Goal: Task Accomplishment & Management: Complete application form

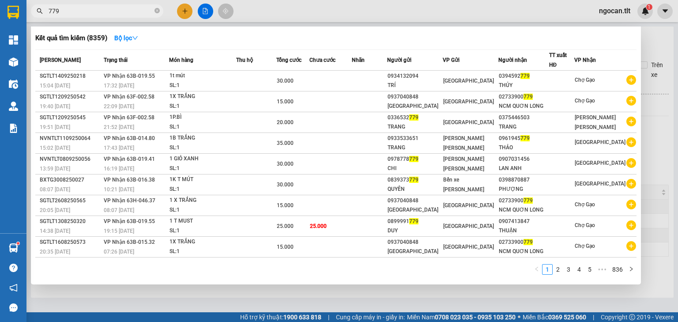
click at [79, 10] on input "779" at bounding box center [101, 11] width 104 height 10
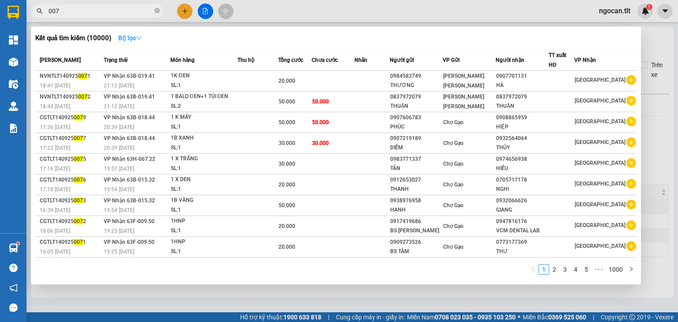
type input "007"
drag, startPoint x: 140, startPoint y: 37, endPoint x: 143, endPoint y: 43, distance: 7.1
click at [140, 38] on icon "down" at bounding box center [139, 38] width 6 height 6
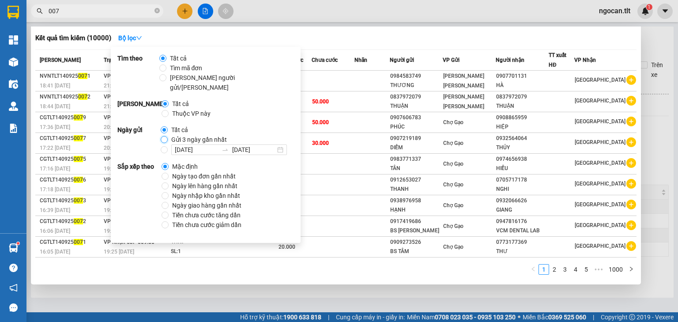
click at [163, 136] on input "Gửi 3 ngày gần nhất" at bounding box center [164, 139] width 7 height 7
radio input "true"
radio input "false"
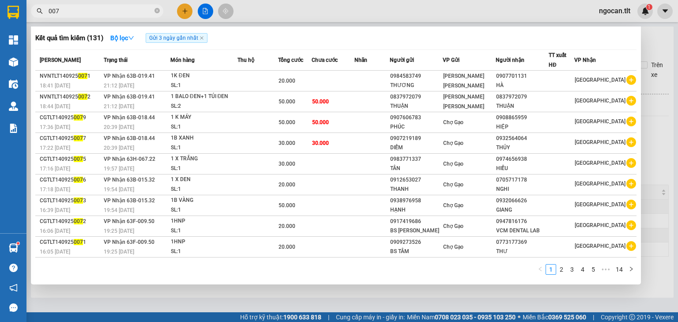
click at [79, 12] on input "007" at bounding box center [101, 11] width 104 height 10
click at [76, 3] on div at bounding box center [339, 161] width 678 height 322
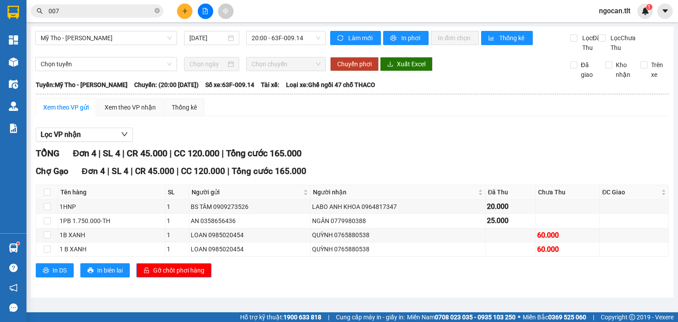
click at [70, 14] on input "007" at bounding box center [101, 11] width 104 height 10
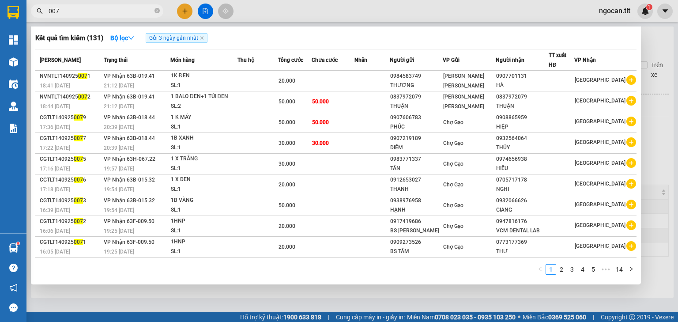
click at [70, 14] on input "007" at bounding box center [101, 11] width 104 height 10
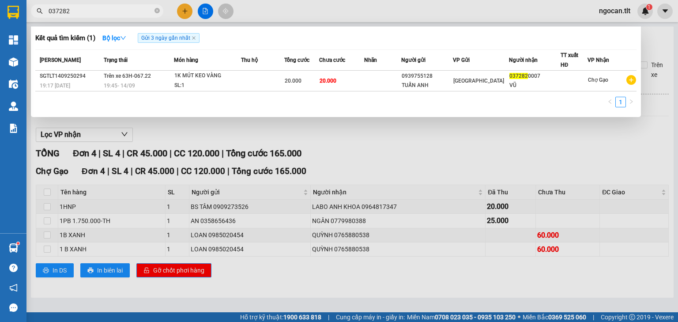
click at [99, 7] on input "037282" at bounding box center [101, 11] width 104 height 10
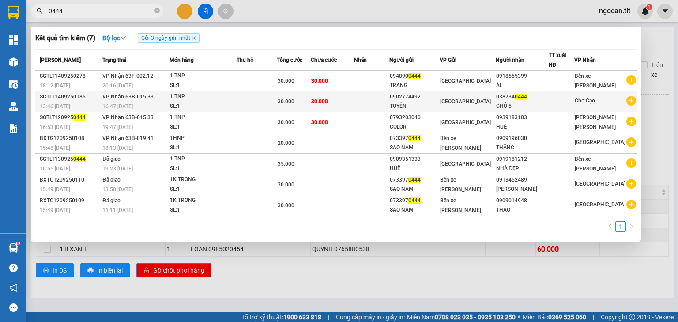
type input "0444"
click at [534, 102] on div "CHÚ 5" at bounding box center [522, 106] width 52 height 9
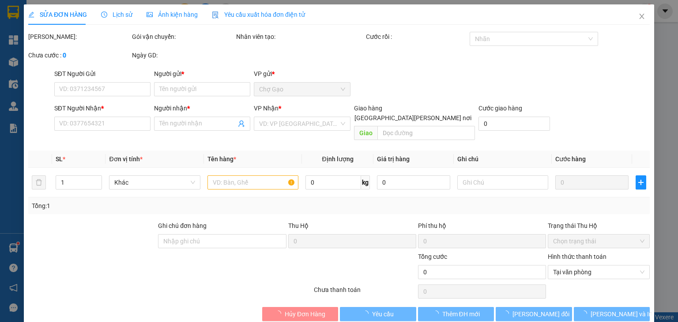
type input "0902774492"
type input "TUYỀN"
type input "0387340444"
type input "CHÚ 5"
type input "30.000"
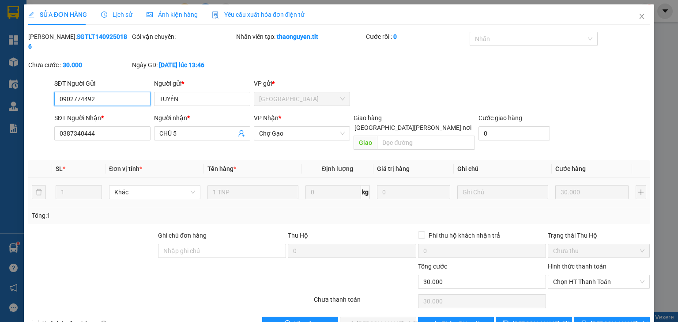
scroll to position [6, 0]
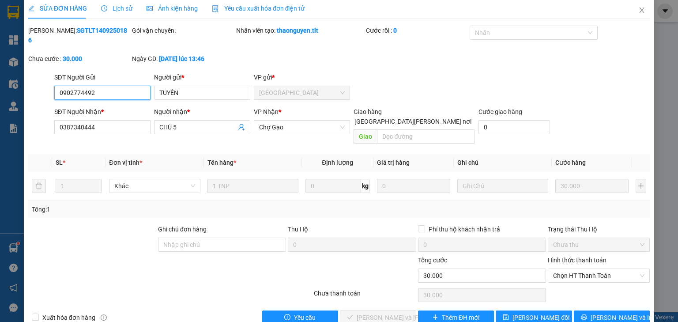
click at [589, 269] on span "Chọn HT Thanh Toán" at bounding box center [598, 275] width 91 height 13
drag, startPoint x: 574, startPoint y: 270, endPoint x: 477, endPoint y: 291, distance: 98.9
click at [574, 270] on div "Tại văn phòng" at bounding box center [594, 274] width 91 height 10
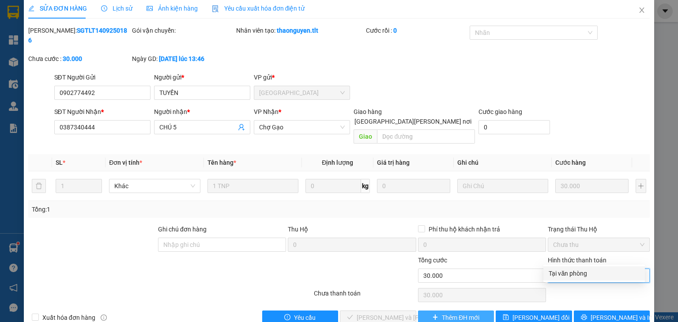
type input "0"
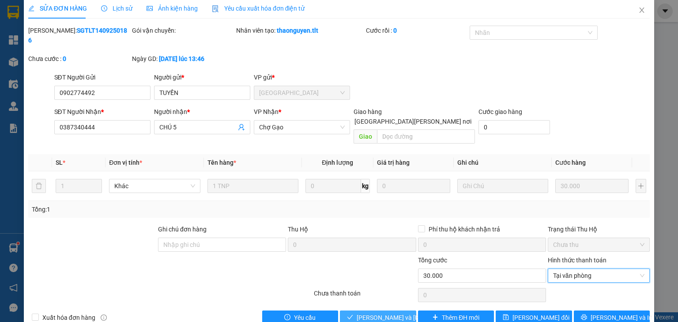
click at [388, 313] on span "[PERSON_NAME] và [PERSON_NAME] hàng" at bounding box center [416, 318] width 119 height 10
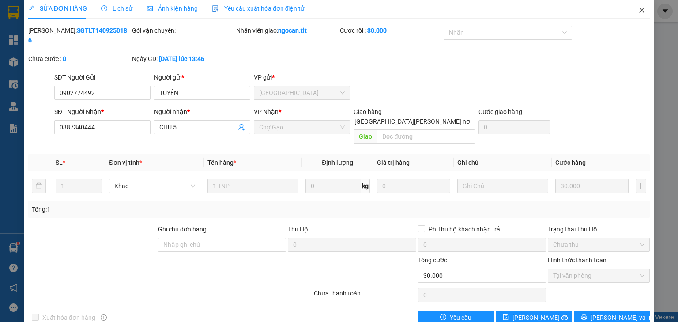
click at [639, 9] on icon "close" at bounding box center [642, 10] width 7 height 7
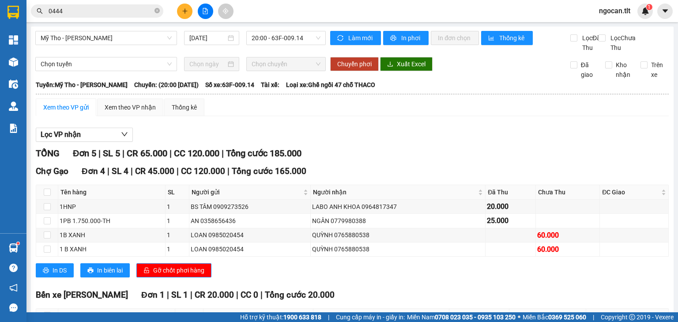
click at [77, 11] on input "0444" at bounding box center [101, 11] width 104 height 10
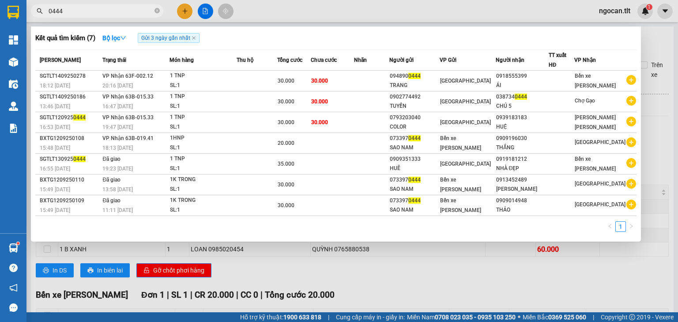
click at [77, 11] on input "0444" at bounding box center [101, 11] width 104 height 10
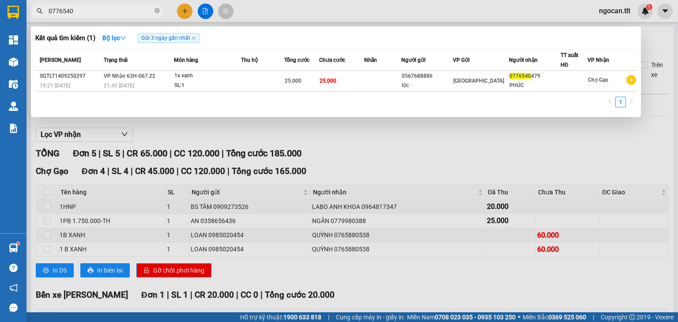
type input "0776540"
